Goal: Check status: Check status

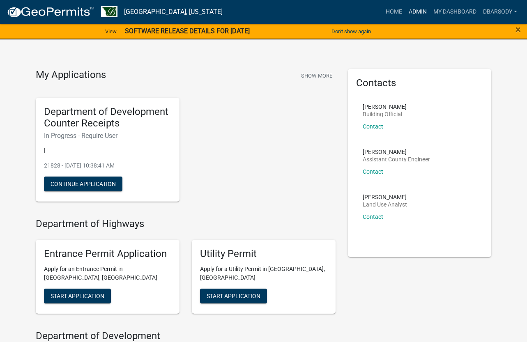
click at [421, 11] on link "Admin" at bounding box center [417, 12] width 25 height 16
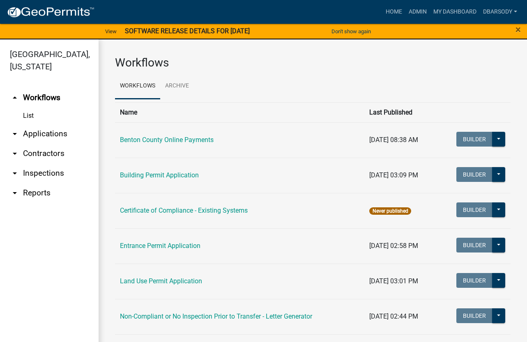
click at [40, 134] on link "arrow_drop_down Applications" at bounding box center [49, 134] width 99 height 20
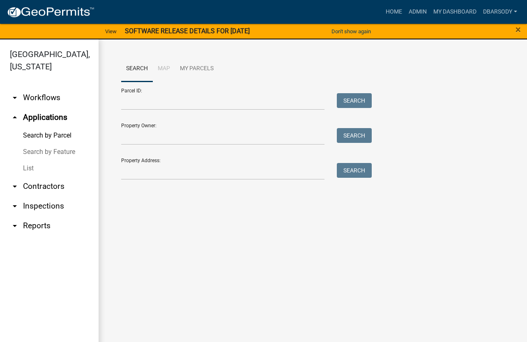
click at [33, 170] on link "List" at bounding box center [49, 168] width 99 height 16
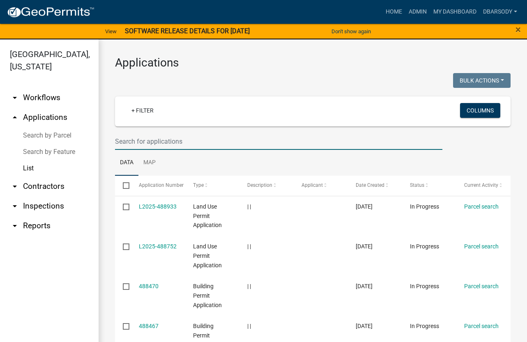
click at [127, 142] on input "text" at bounding box center [278, 141] width 327 height 17
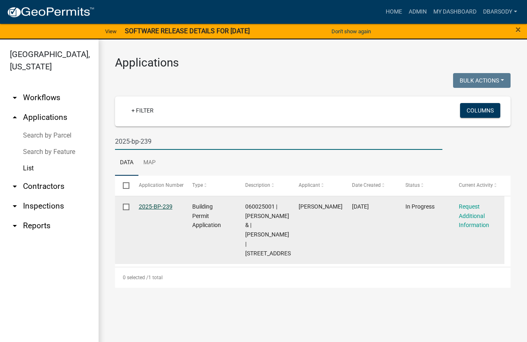
type input "2025-bp-239"
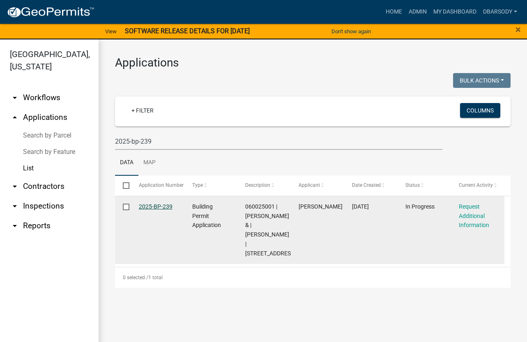
click at [145, 205] on link "2025-BP-239" at bounding box center [156, 206] width 34 height 7
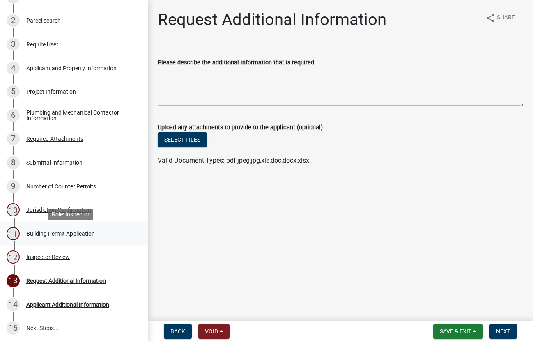
scroll to position [123, 0]
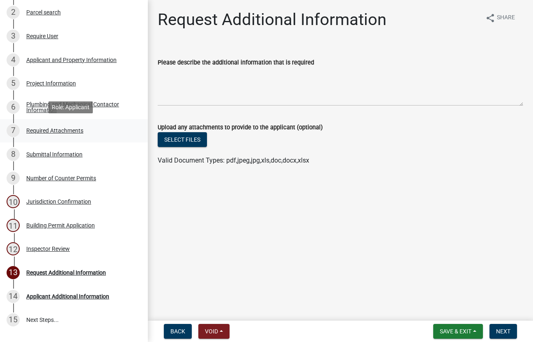
click at [68, 128] on div "Required Attachments" at bounding box center [54, 131] width 57 height 6
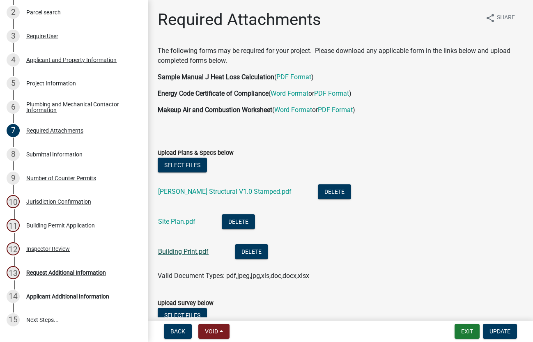
click at [190, 253] on link "Building Print.pdf" at bounding box center [183, 252] width 51 height 8
